Goal: Information Seeking & Learning: Learn about a topic

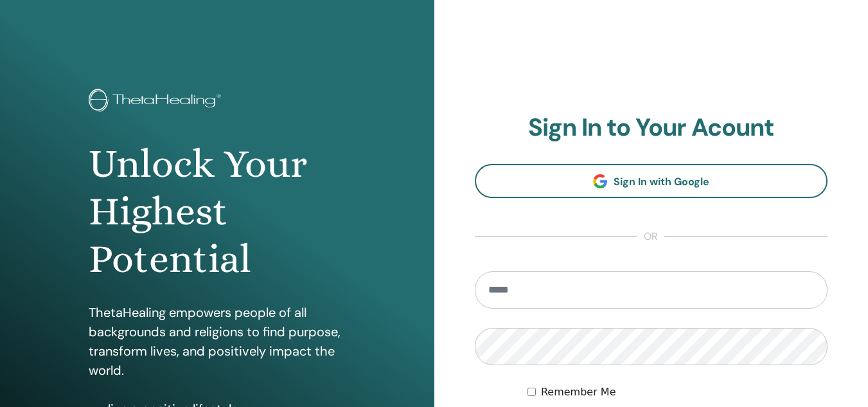
scroll to position [210, 0]
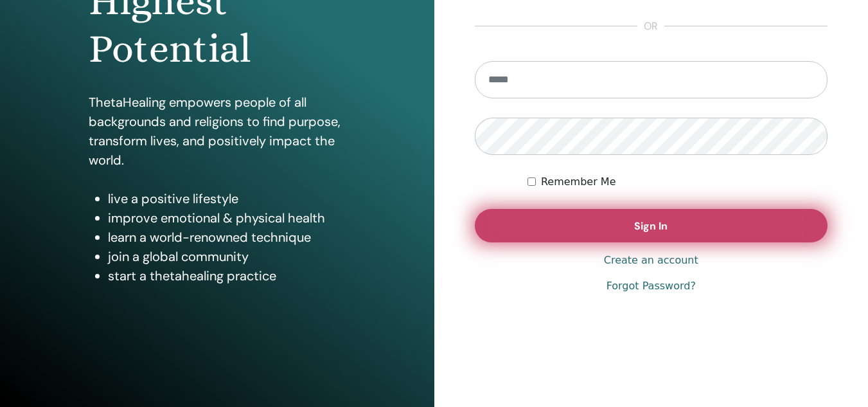
type input "**********"
click at [567, 230] on button "Sign In" at bounding box center [651, 225] width 353 height 33
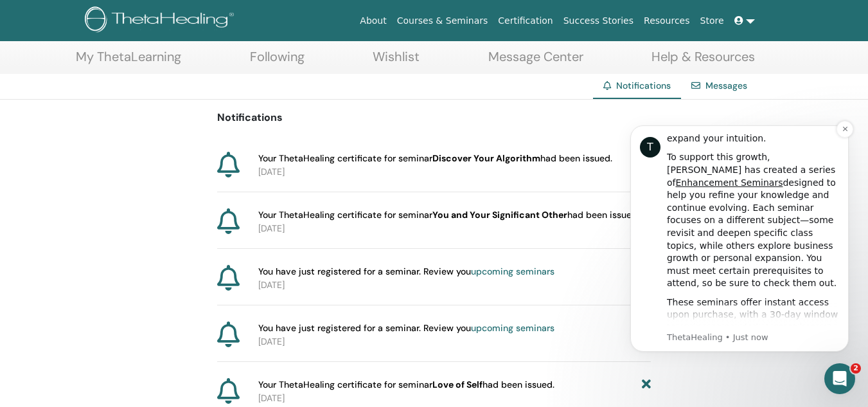
scroll to position [257, 0]
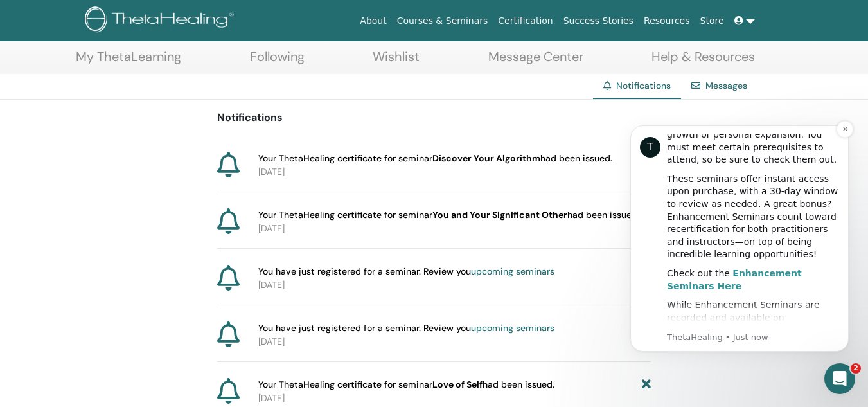
click at [765, 268] on b "Enhancement Seminars Here" at bounding box center [734, 279] width 135 height 23
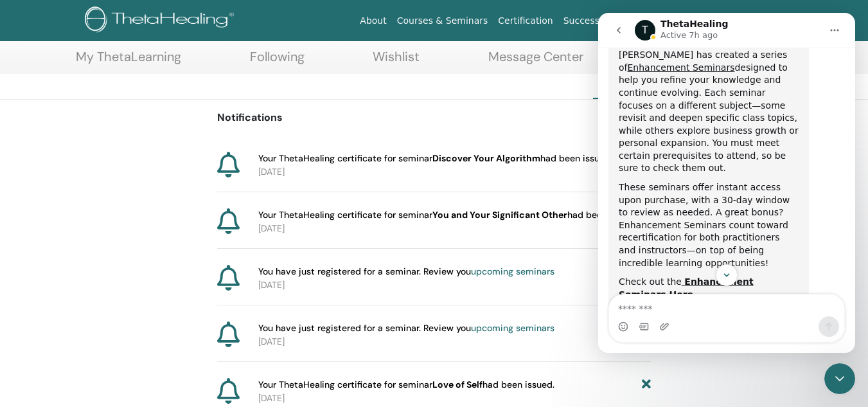
scroll to position [764, 0]
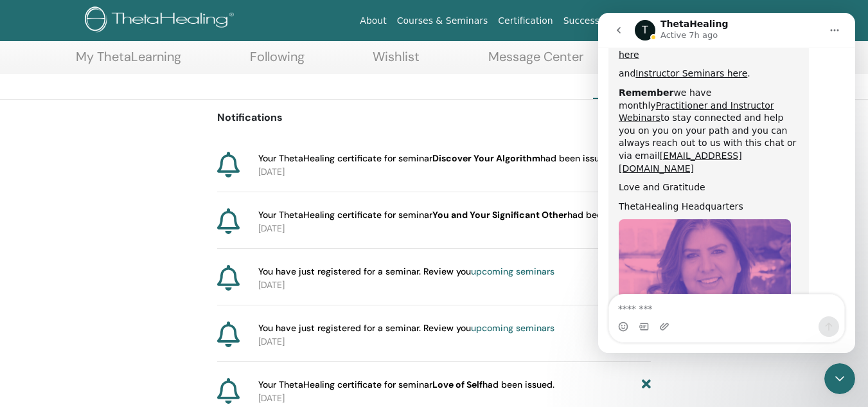
click at [777, 219] on img "ThetaHealing says…" at bounding box center [705, 305] width 172 height 172
click at [634, 30] on div "T ThetaHealing Active 7h ago" at bounding box center [727, 30] width 240 height 24
click at [623, 33] on icon "go back" at bounding box center [619, 30] width 10 height 10
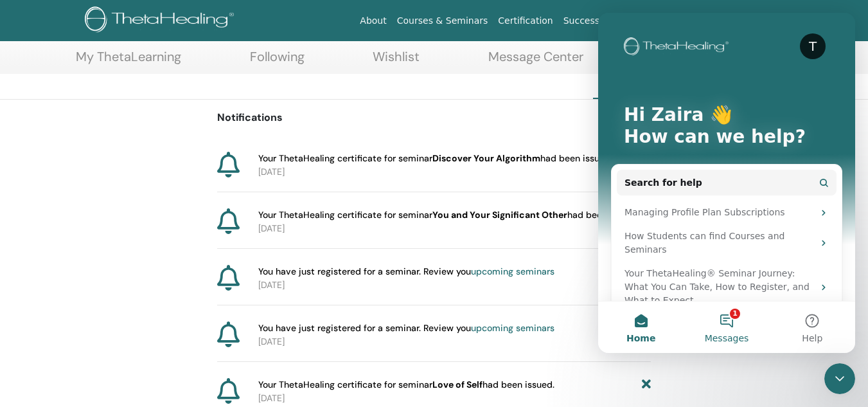
click at [718, 326] on button "1 Messages" at bounding box center [726, 326] width 85 height 51
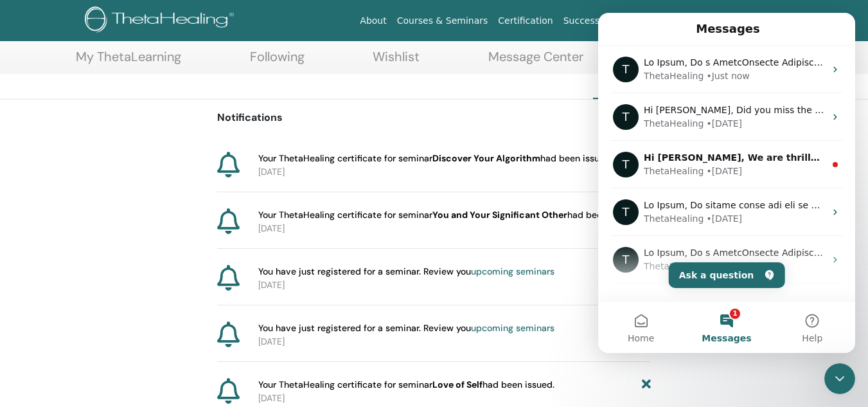
click at [835, 377] on icon "Close Intercom Messenger" at bounding box center [839, 378] width 15 height 15
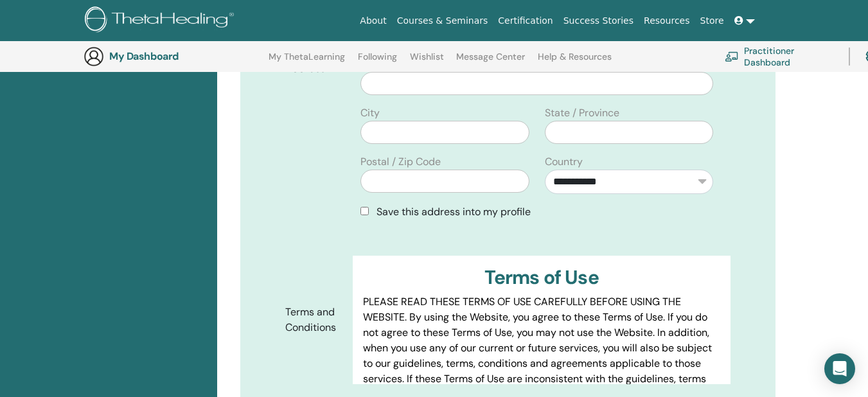
scroll to position [609, 0]
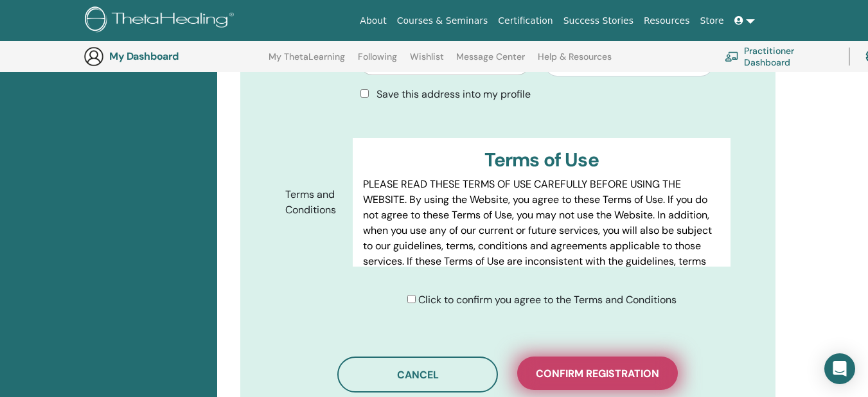
click at [591, 367] on span "Confirm registration" at bounding box center [597, 373] width 123 height 13
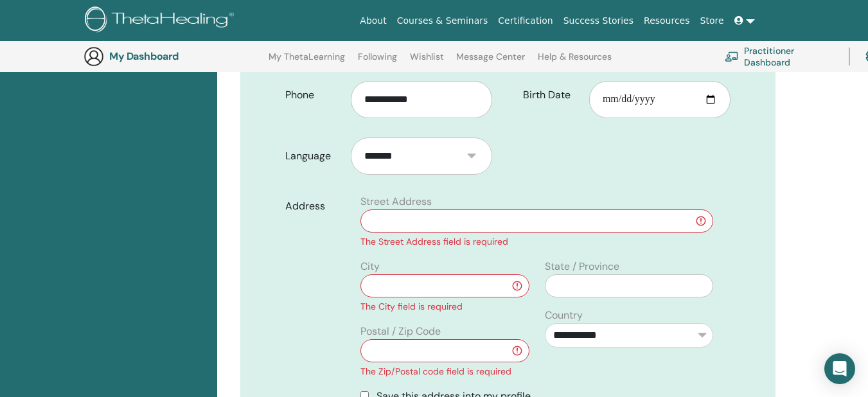
scroll to position [352, 0]
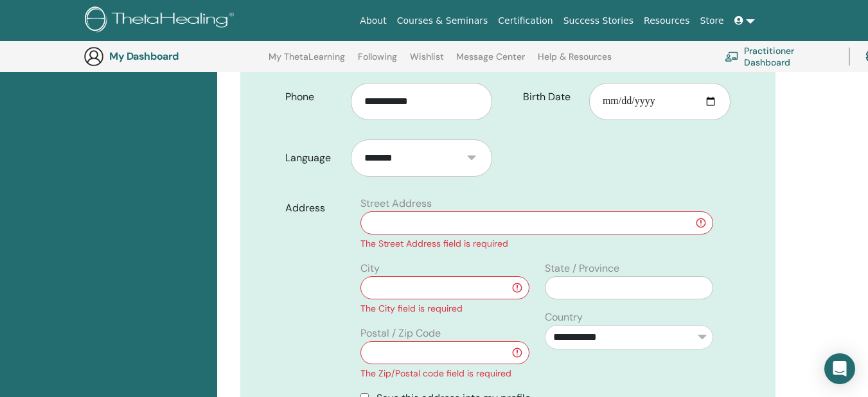
click at [524, 211] on input "text" at bounding box center [536, 222] width 353 height 23
type input "**********"
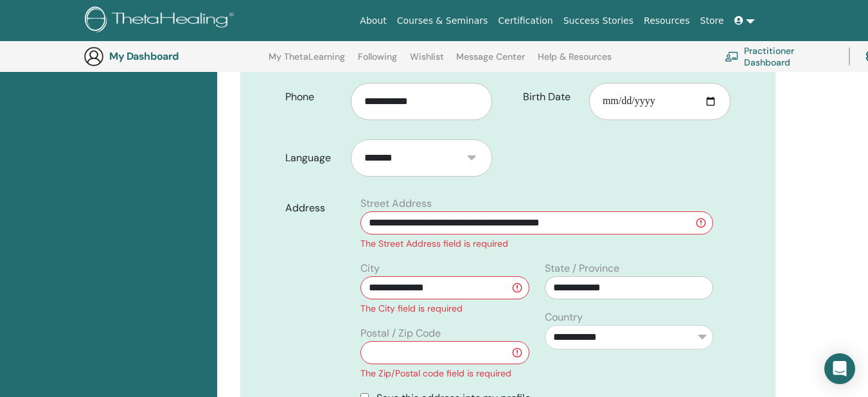
drag, startPoint x: 405, startPoint y: 273, endPoint x: 224, endPoint y: 210, distance: 192.4
type input "******"
click at [448, 341] on input "text" at bounding box center [444, 352] width 168 height 23
type input "****"
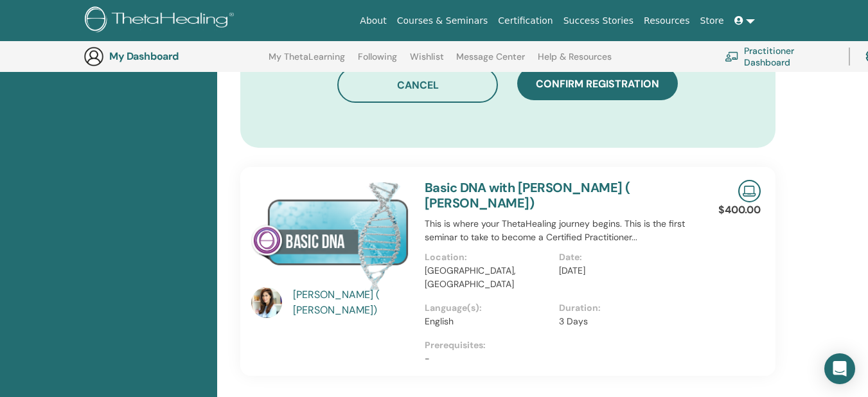
scroll to position [866, 0]
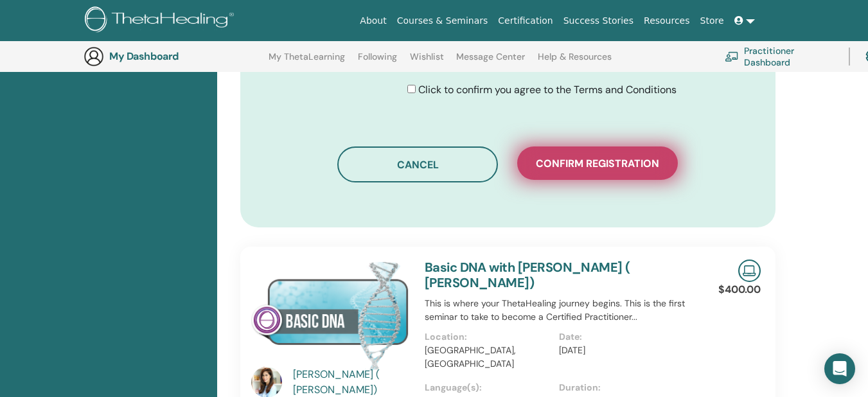
click at [594, 157] on span "Confirm registration" at bounding box center [597, 163] width 123 height 13
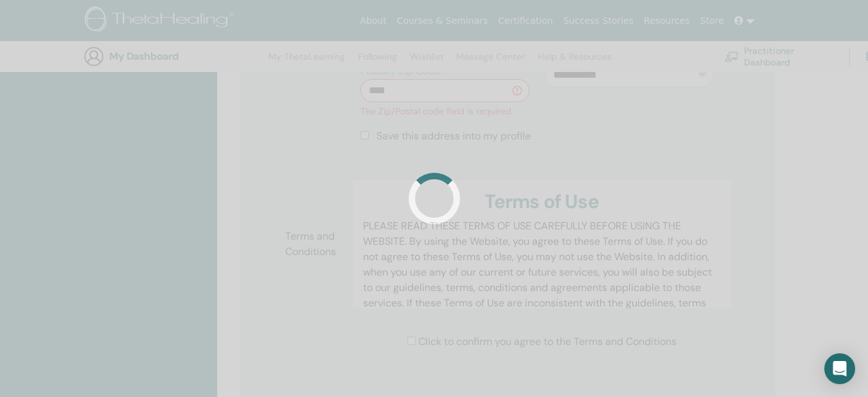
scroll to position [609, 0]
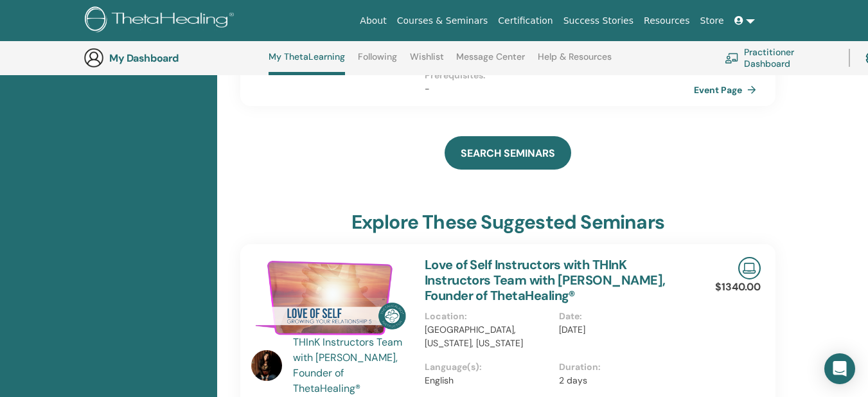
scroll to position [484, 0]
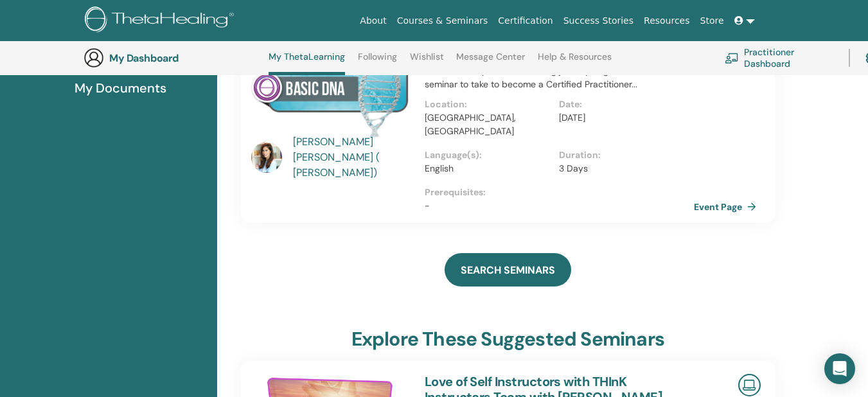
click at [309, 154] on div "Lavina Tharani Chulani ( Maisha)" at bounding box center [352, 157] width 119 height 46
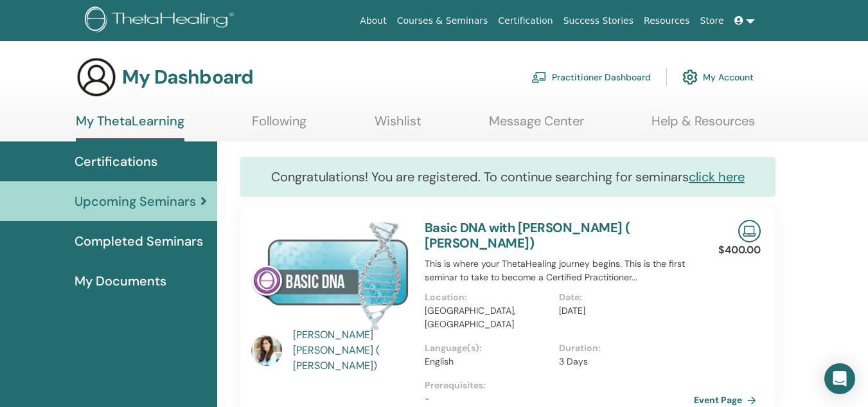
click at [308, 338] on div "Lavina Tharani Chulani ( Maisha)" at bounding box center [352, 350] width 119 height 46
click at [154, 233] on span "Completed Seminars" at bounding box center [139, 240] width 129 height 19
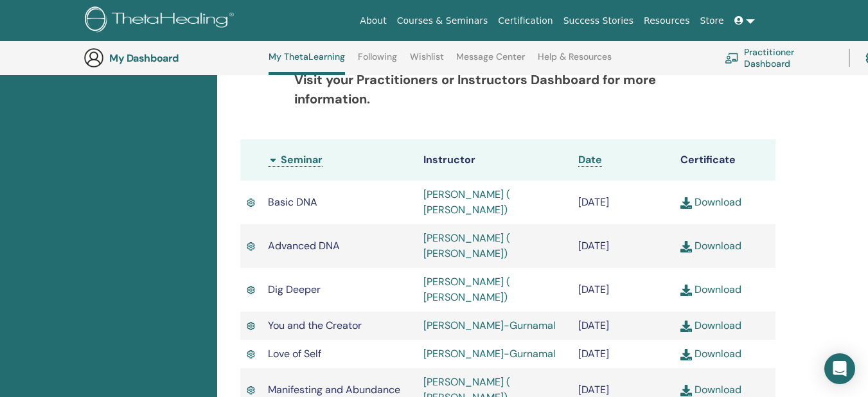
scroll to position [163, 0]
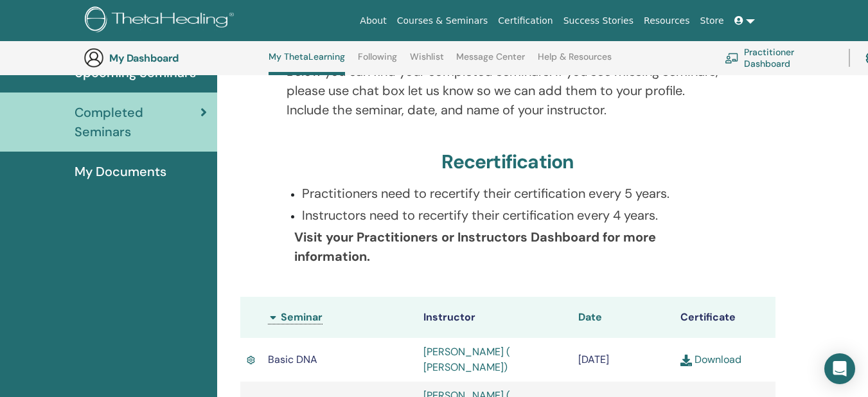
click at [598, 317] on span "Date" at bounding box center [590, 316] width 24 height 13
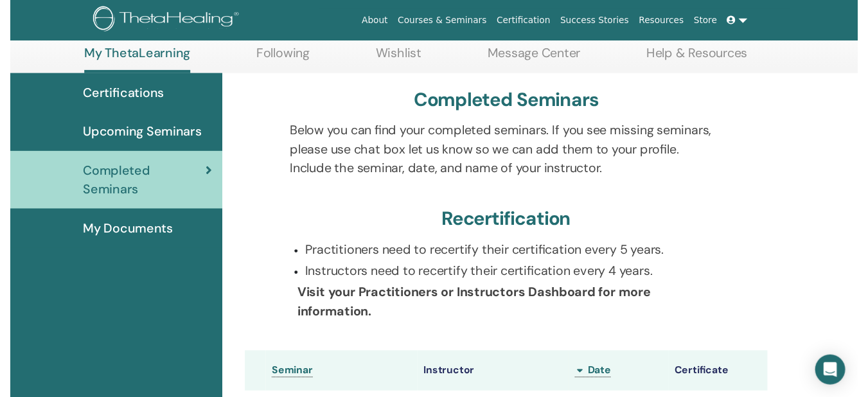
scroll to position [355, 0]
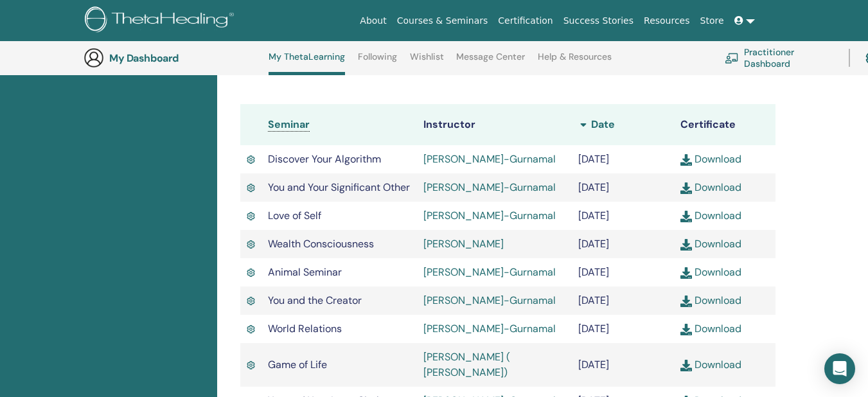
click at [594, 128] on span "Date" at bounding box center [603, 124] width 24 height 13
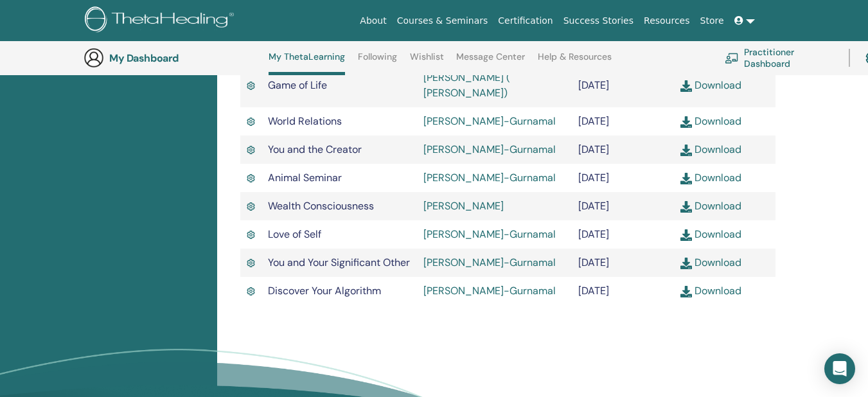
scroll to position [741, 0]
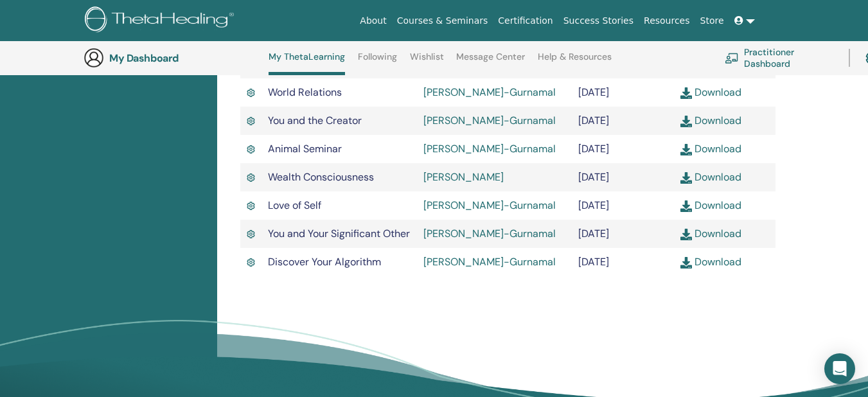
click at [597, 220] on td "[DATE]" at bounding box center [623, 205] width 102 height 28
click at [596, 220] on td "[DATE]" at bounding box center [623, 205] width 102 height 28
click at [587, 191] on td "[DATE]" at bounding box center [623, 177] width 102 height 28
click at [581, 191] on td "[DATE]" at bounding box center [623, 177] width 102 height 28
drag, startPoint x: 581, startPoint y: 197, endPoint x: 625, endPoint y: 194, distance: 43.8
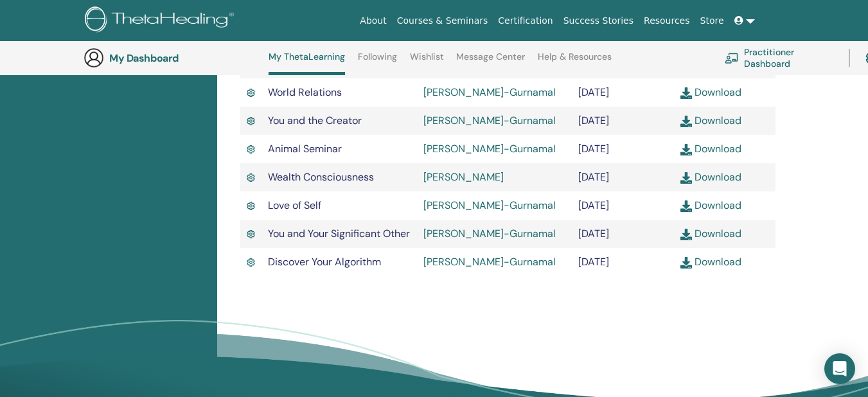
click at [625, 191] on td "[DATE]" at bounding box center [623, 177] width 102 height 28
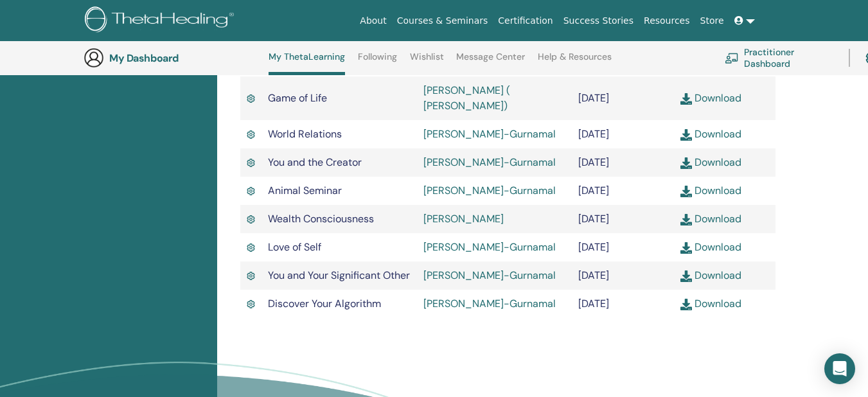
scroll to position [677, 0]
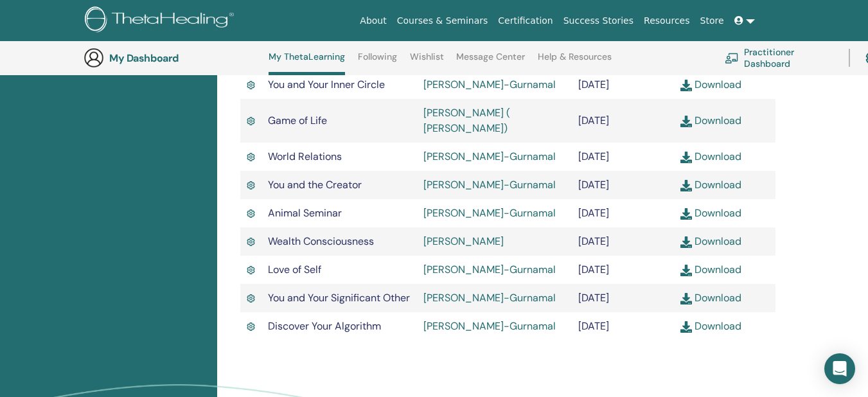
click at [613, 227] on td "[DATE]" at bounding box center [623, 213] width 102 height 28
click at [512, 220] on link "[PERSON_NAME]-Gurnamal" at bounding box center [489, 212] width 132 height 13
